Goal: Check status: Check status

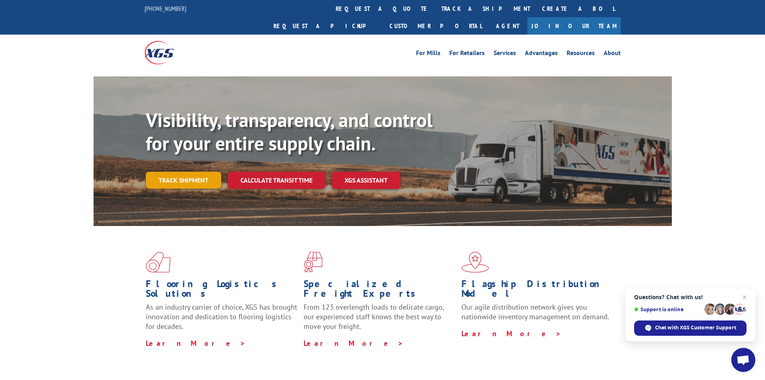
click at [191, 172] on link "Track shipment" at bounding box center [184, 180] width 76 height 17
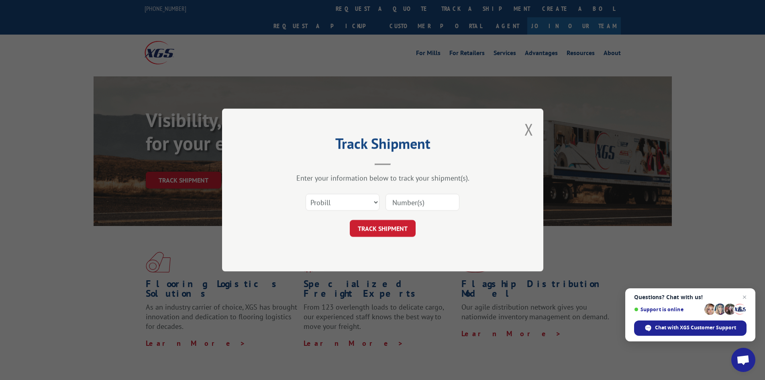
drag, startPoint x: 398, startPoint y: 212, endPoint x: 403, endPoint y: 205, distance: 8.4
click at [399, 208] on div "Select category... Probill BOL PO" at bounding box center [382, 202] width 241 height 27
click at [403, 204] on input at bounding box center [423, 202] width 74 height 17
paste input "17517269"
type input "17517269"
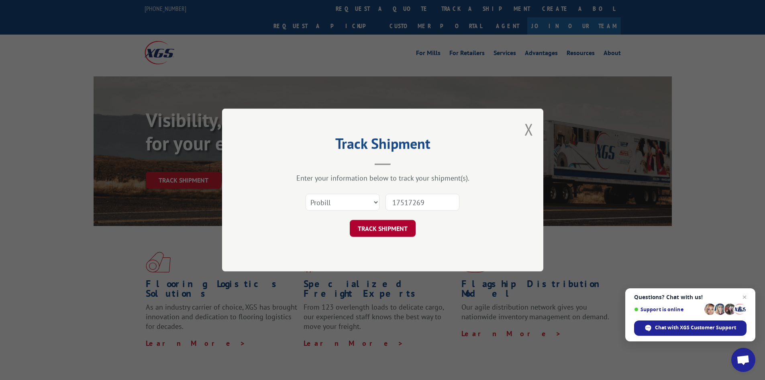
click at [372, 229] on button "TRACK SHIPMENT" at bounding box center [383, 228] width 66 height 17
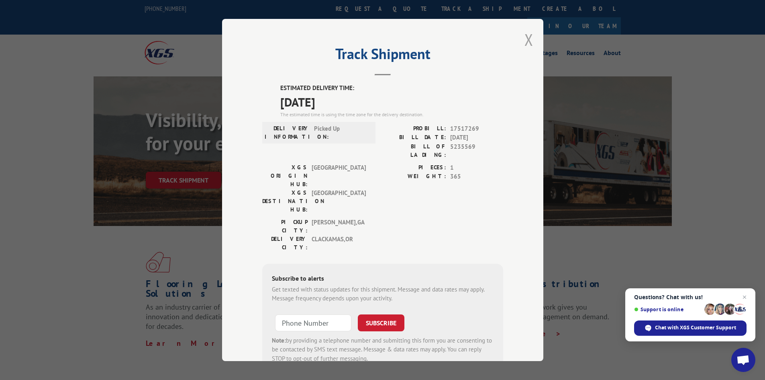
click at [528, 41] on button "Close modal" at bounding box center [529, 39] width 9 height 21
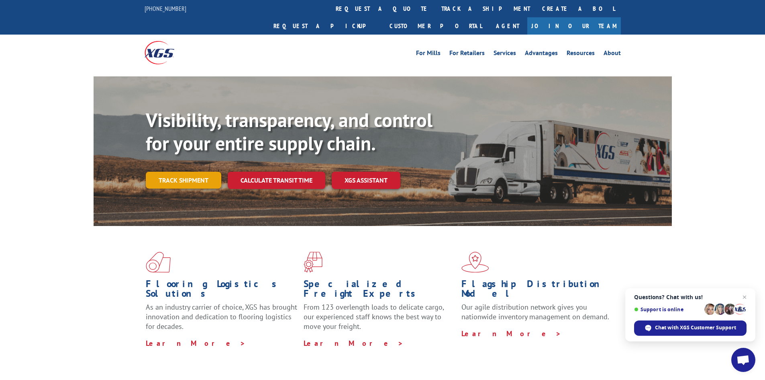
click at [185, 172] on link "Track shipment" at bounding box center [184, 180] width 76 height 17
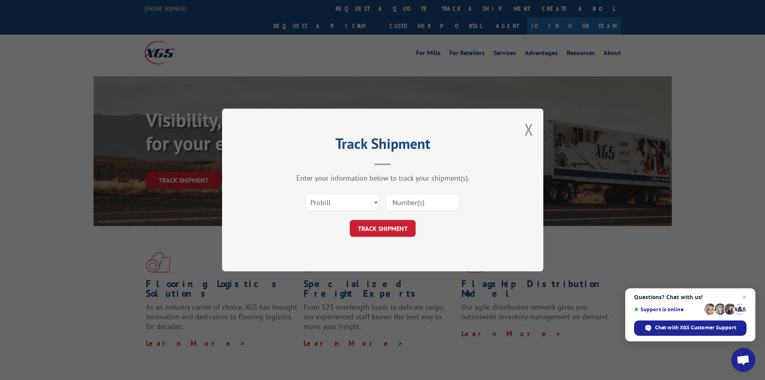
click at [428, 204] on input at bounding box center [423, 202] width 74 height 17
paste input "16755010"
type input "16755010"
click at [366, 233] on button "TRACK SHIPMENT" at bounding box center [383, 228] width 66 height 17
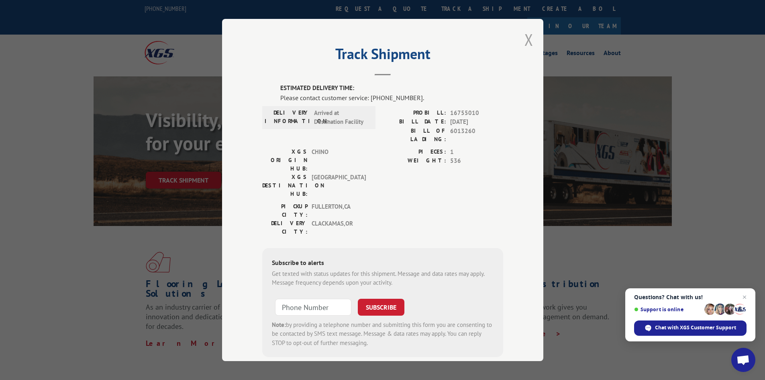
click at [528, 35] on button "Close modal" at bounding box center [529, 39] width 9 height 21
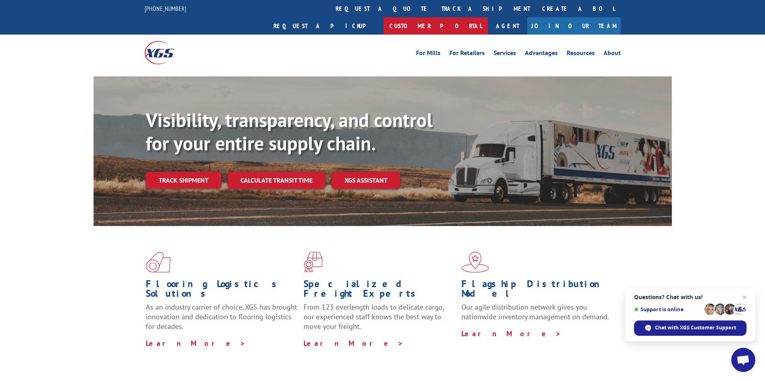
click at [488, 17] on link "Customer Portal" at bounding box center [436, 25] width 104 height 17
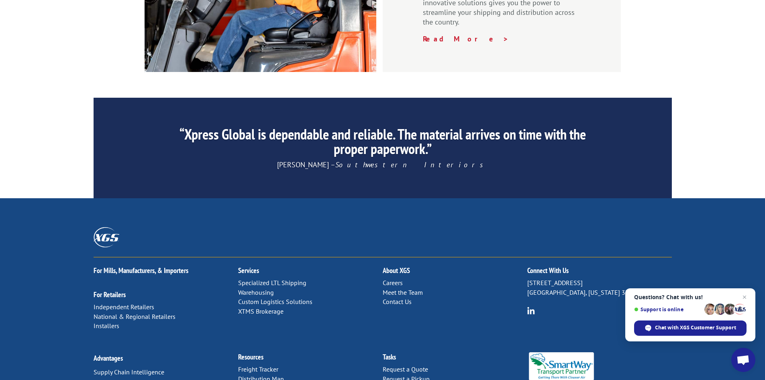
scroll to position [1210, 0]
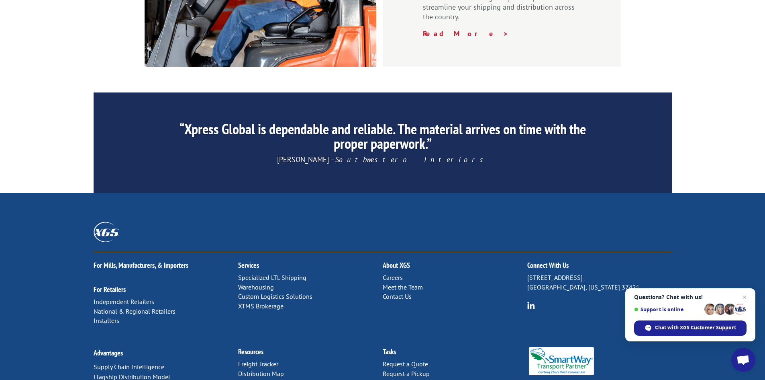
click at [399, 292] on link "Contact Us" at bounding box center [397, 296] width 29 height 8
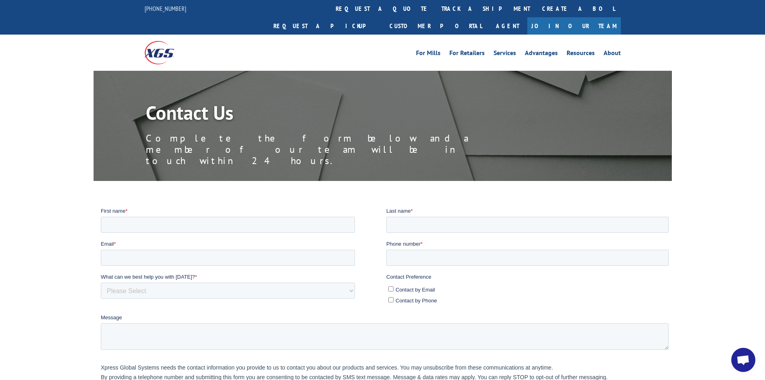
click at [391, 288] on input "Contact by Email" at bounding box center [390, 288] width 5 height 5
checkbox input "true"
click at [139, 221] on input "First name *" at bounding box center [227, 224] width 254 height 16
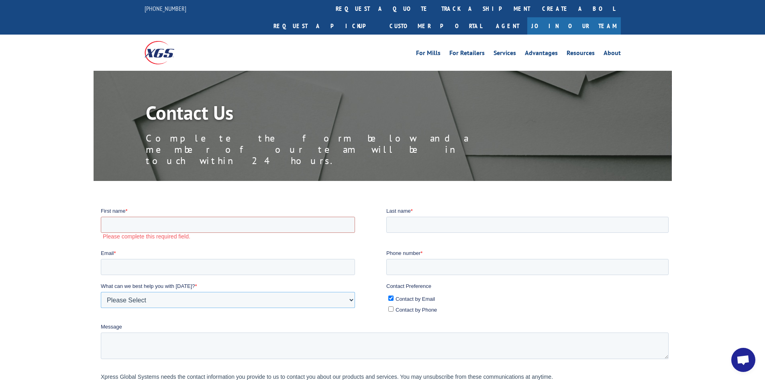
click at [172, 289] on div "What can we best help you with [DATE]? * Please Select Quoting, Opening New Acc…" at bounding box center [243, 295] width 286 height 26
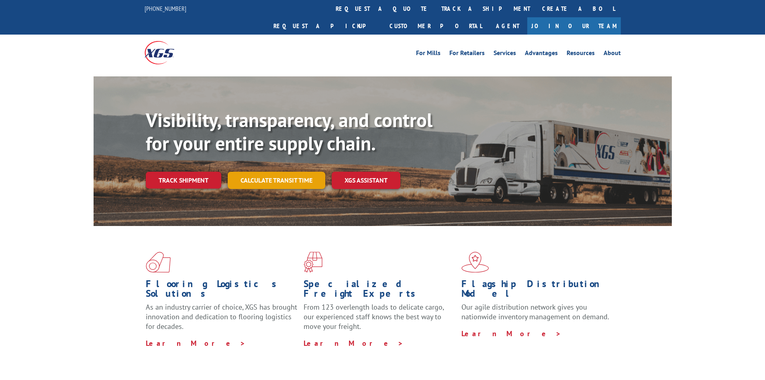
click at [282, 172] on link "Calculate transit time" at bounding box center [277, 180] width 98 height 17
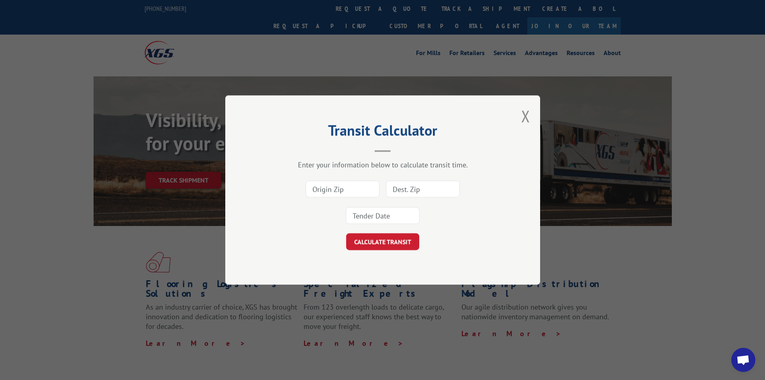
click at [532, 117] on div "Transit Calculator Enter your information below to calculate transit time. CALC…" at bounding box center [382, 189] width 315 height 189
click at [526, 118] on button "Close modal" at bounding box center [525, 115] width 9 height 21
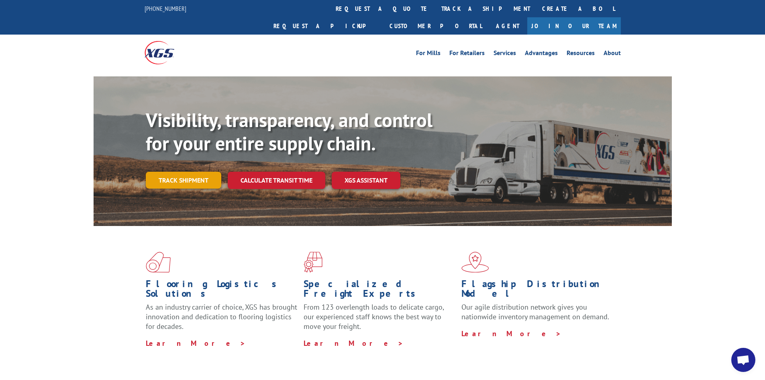
click at [170, 172] on link "Track shipment" at bounding box center [184, 180] width 76 height 17
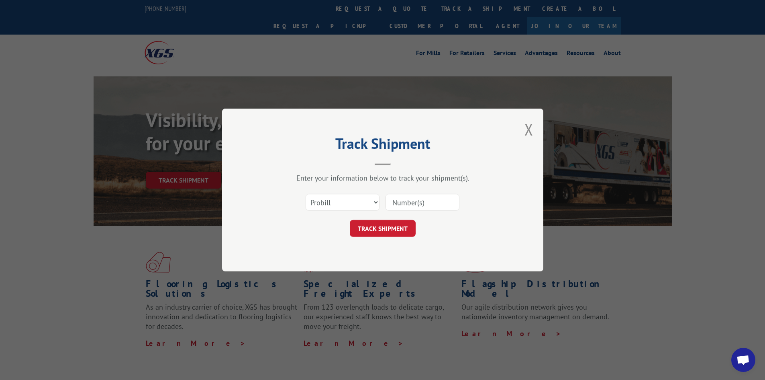
click at [423, 204] on input at bounding box center [423, 202] width 74 height 17
paste input "17516925"
type input "17516925"
click at [388, 226] on button "TRACK SHIPMENT" at bounding box center [383, 228] width 66 height 17
